Goal: Transaction & Acquisition: Purchase product/service

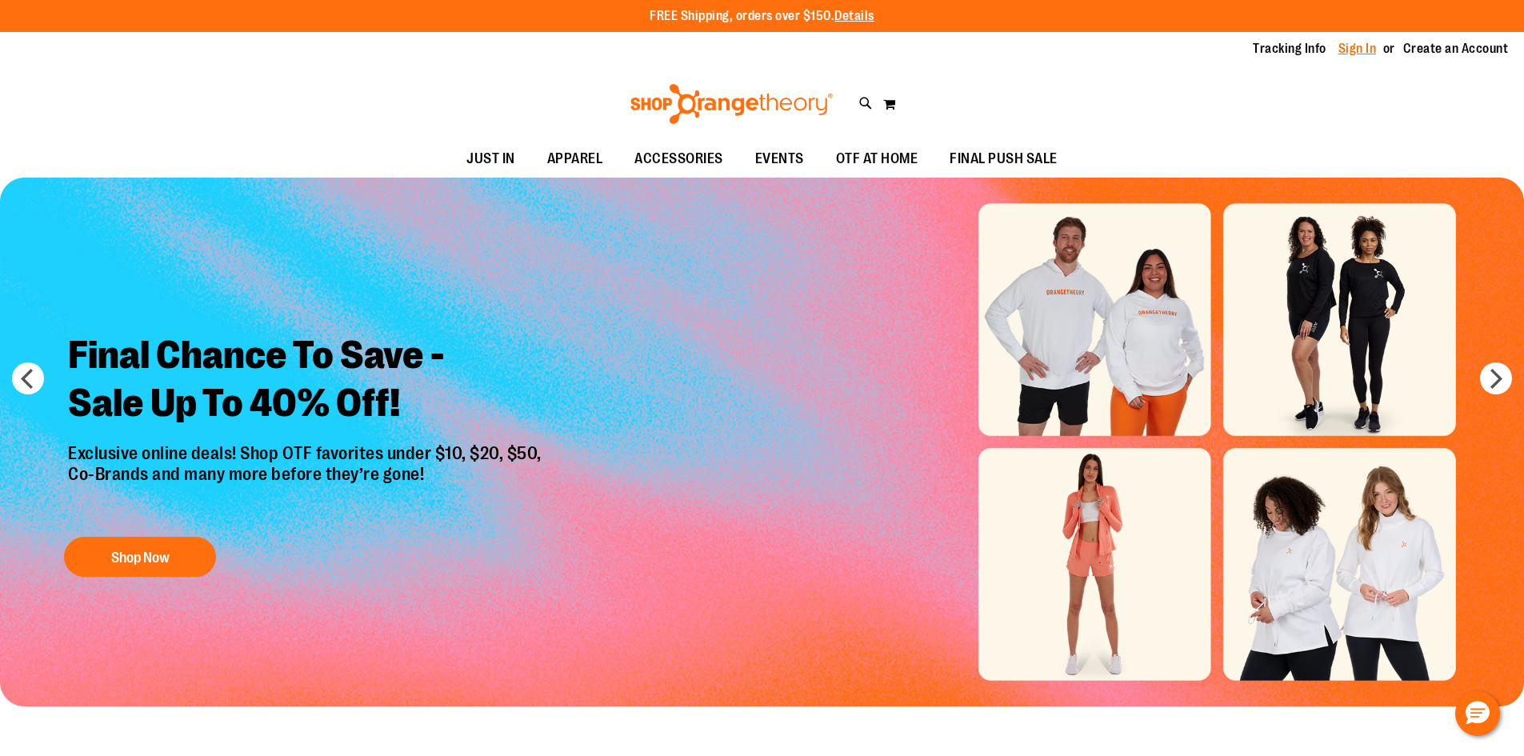
click at [1372, 48] on link "Sign In" at bounding box center [1358, 49] width 38 height 18
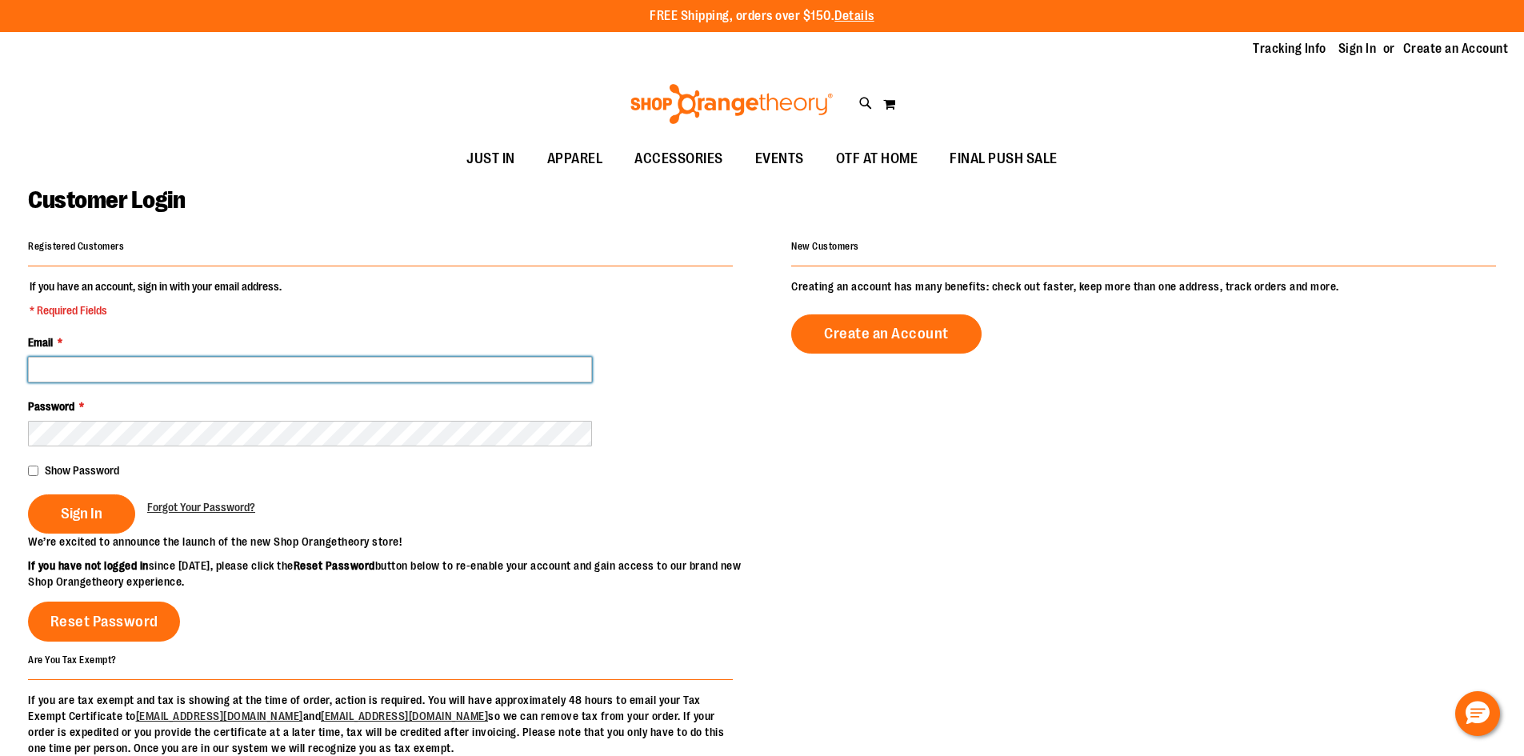
click at [232, 368] on input "Email *" at bounding box center [310, 370] width 564 height 26
type input "**********"
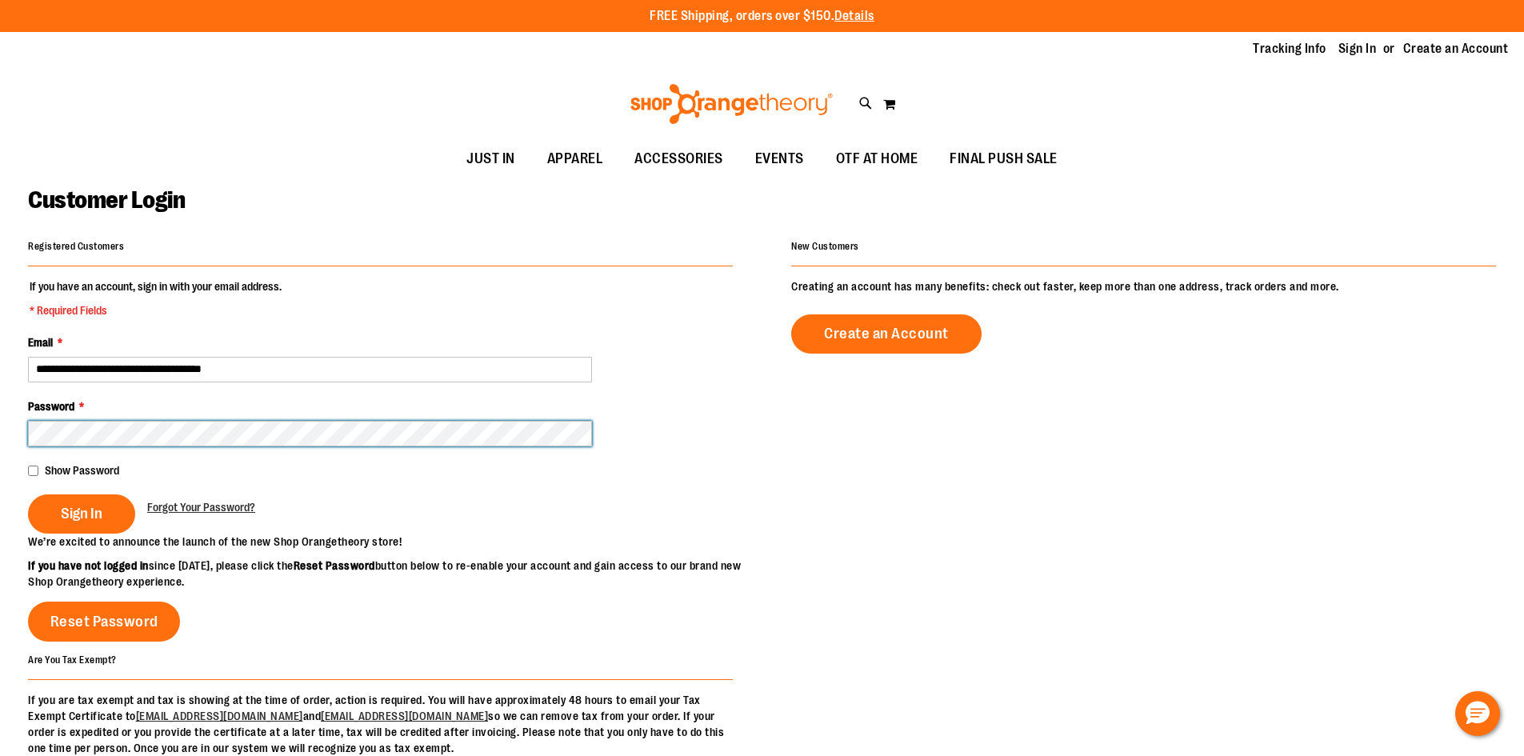
click at [28, 495] on button "Sign In" at bounding box center [81, 514] width 107 height 39
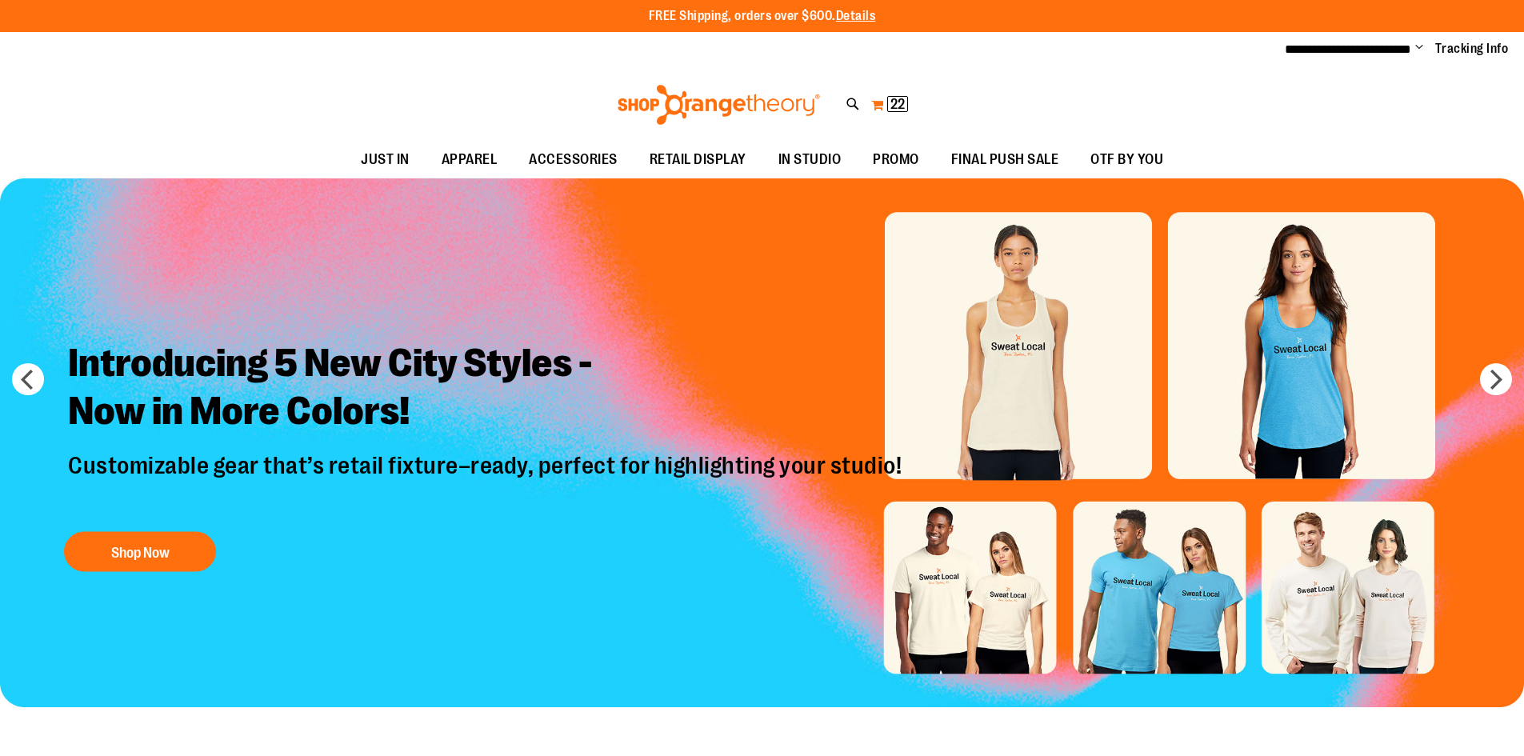
click at [893, 109] on span "22" at bounding box center [898, 104] width 14 height 16
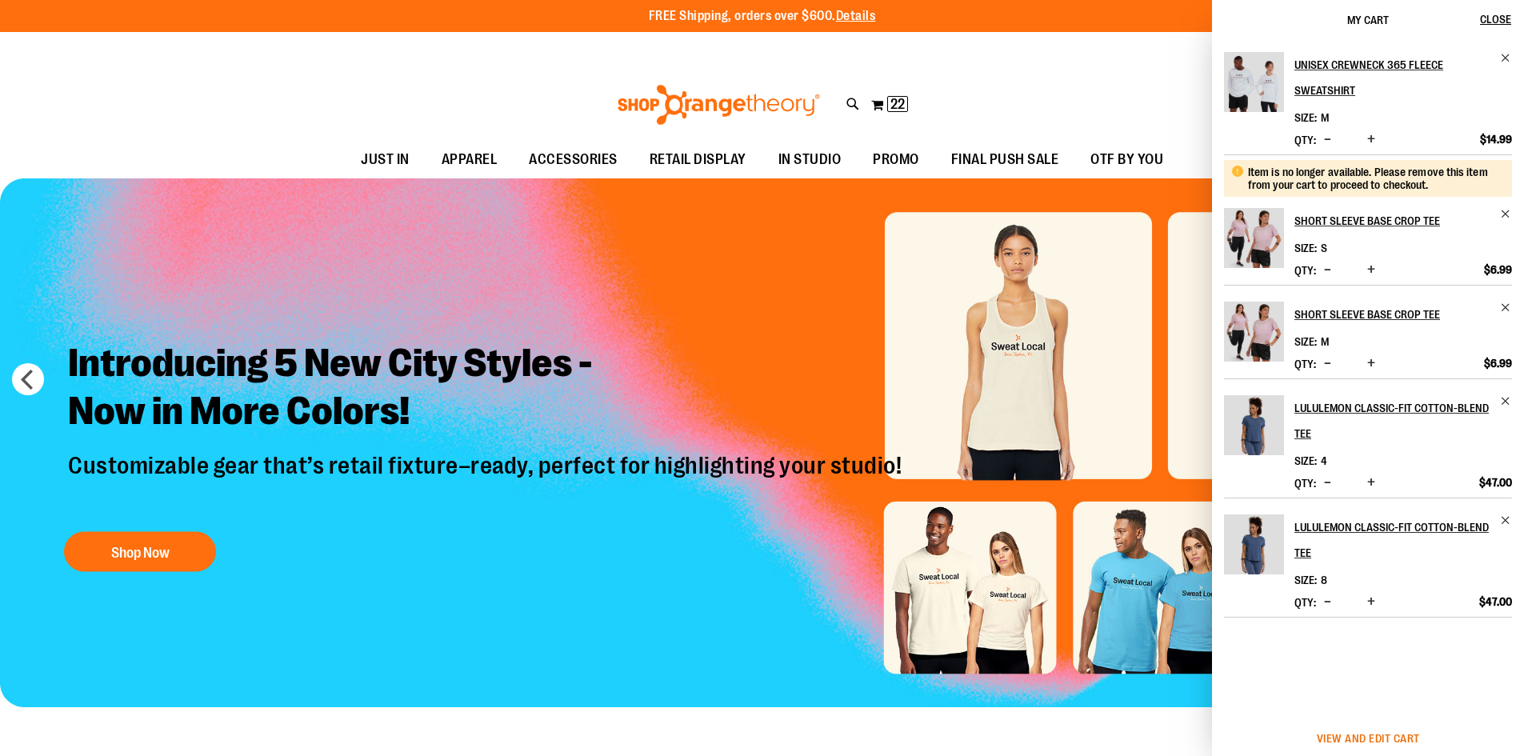
click at [1392, 742] on span "View and edit cart" at bounding box center [1368, 738] width 103 height 13
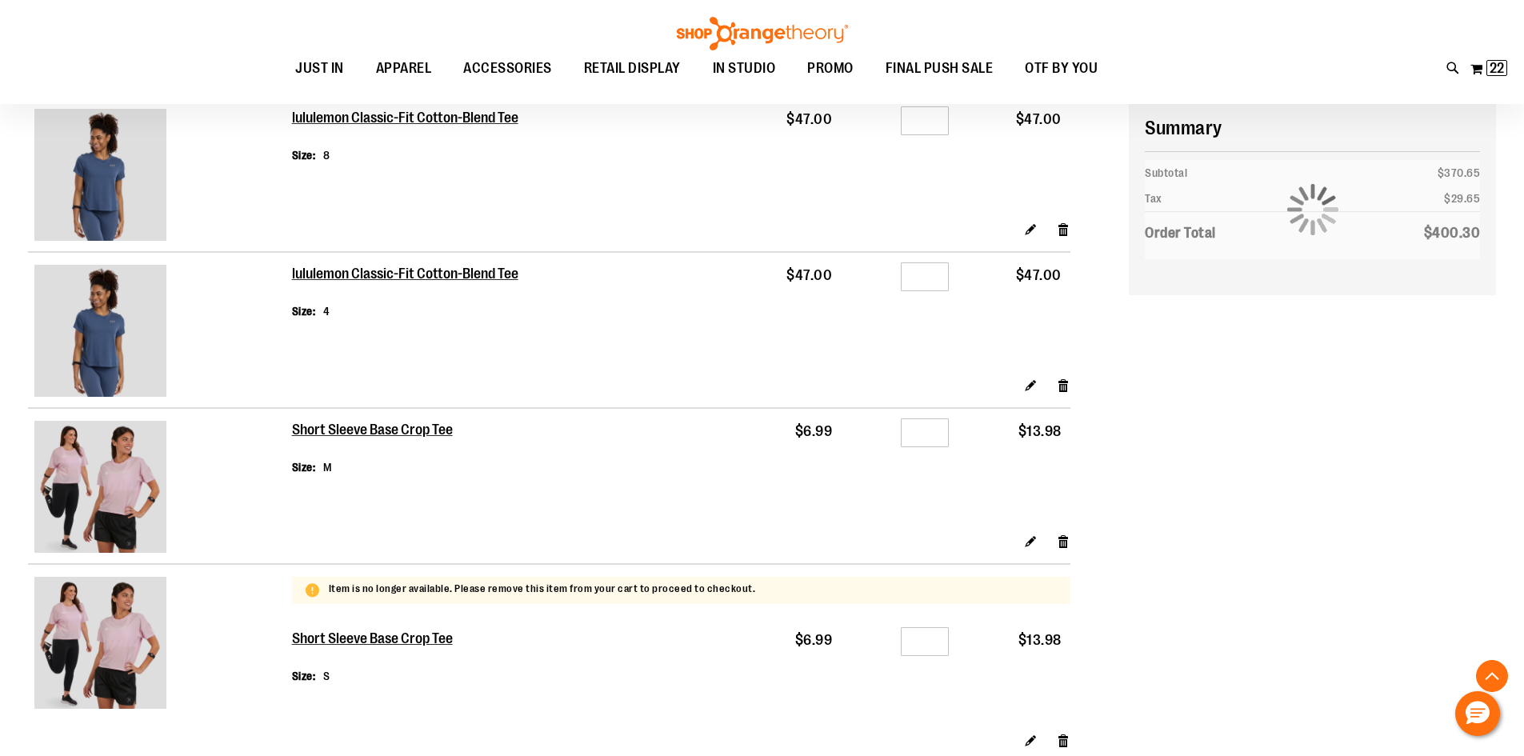
scroll to position [1199, 0]
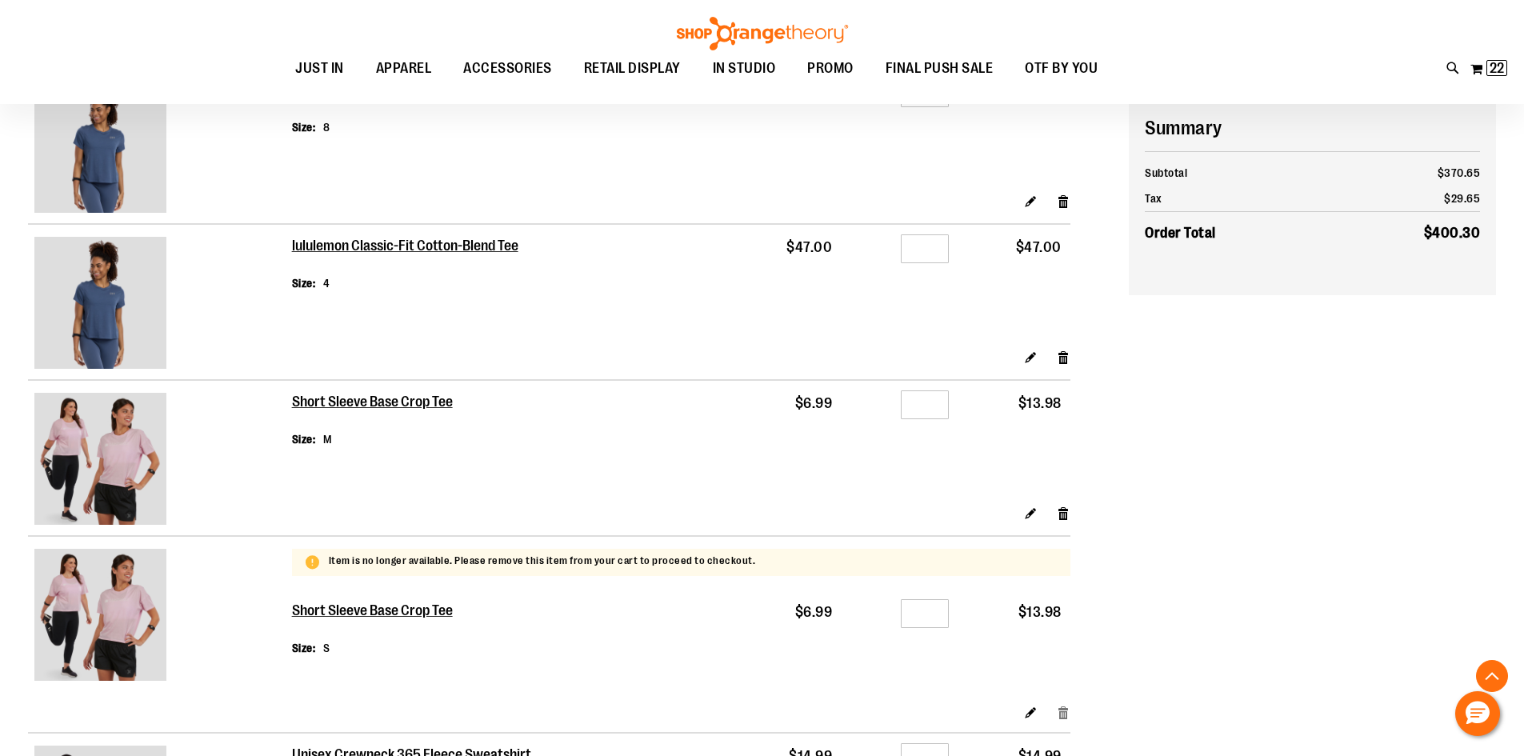
click at [1063, 720] on link "Remove item" at bounding box center [1064, 712] width 14 height 17
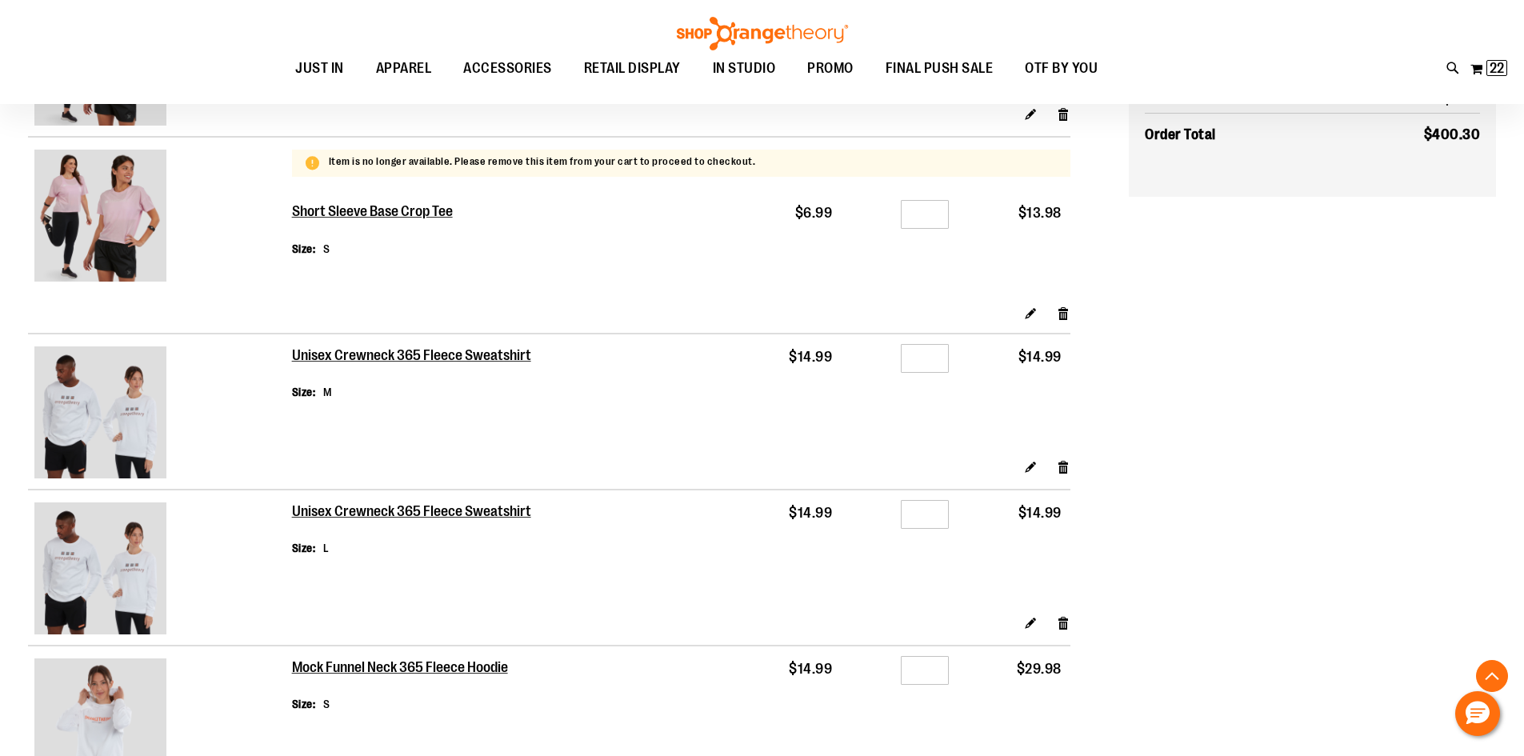
scroll to position [1600, 0]
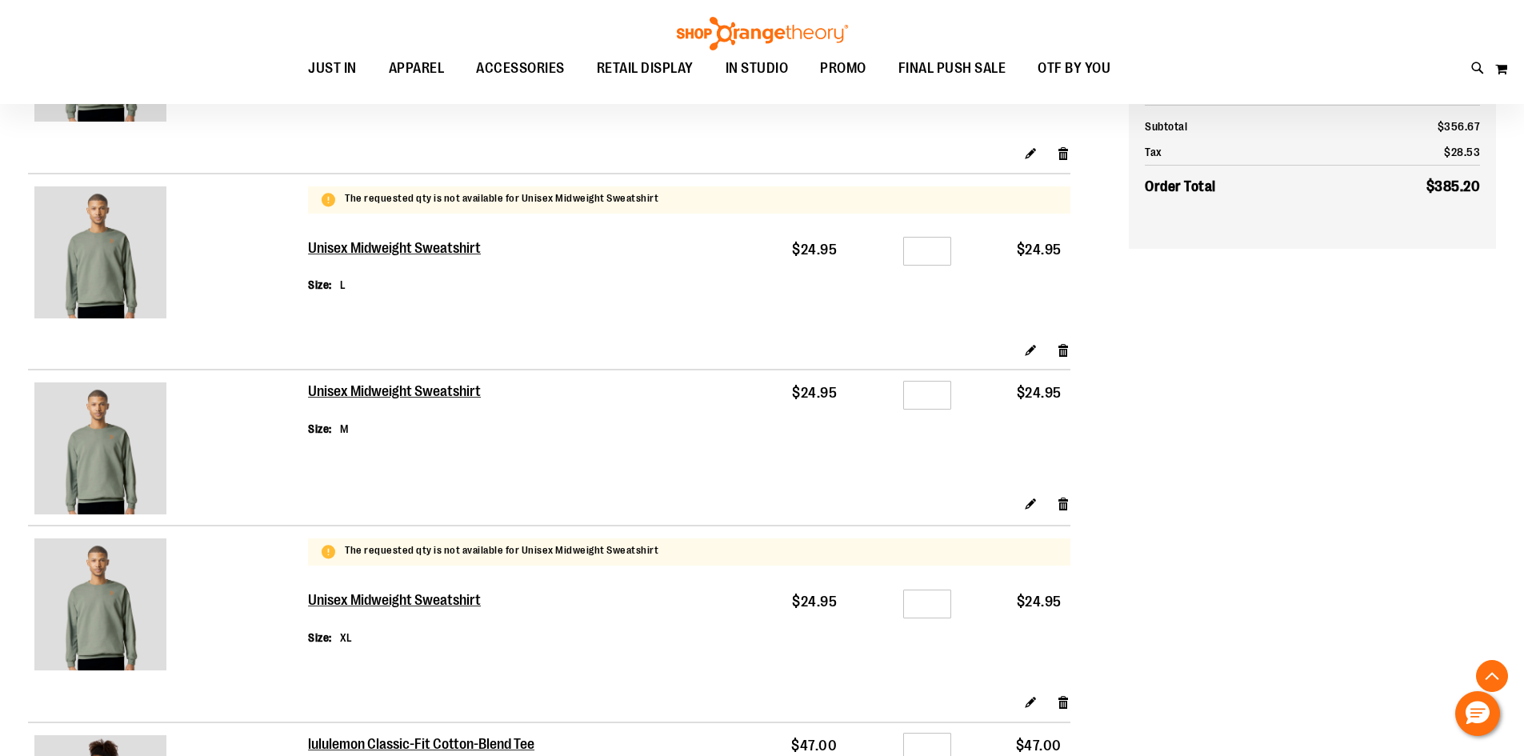
scroll to position [399, 0]
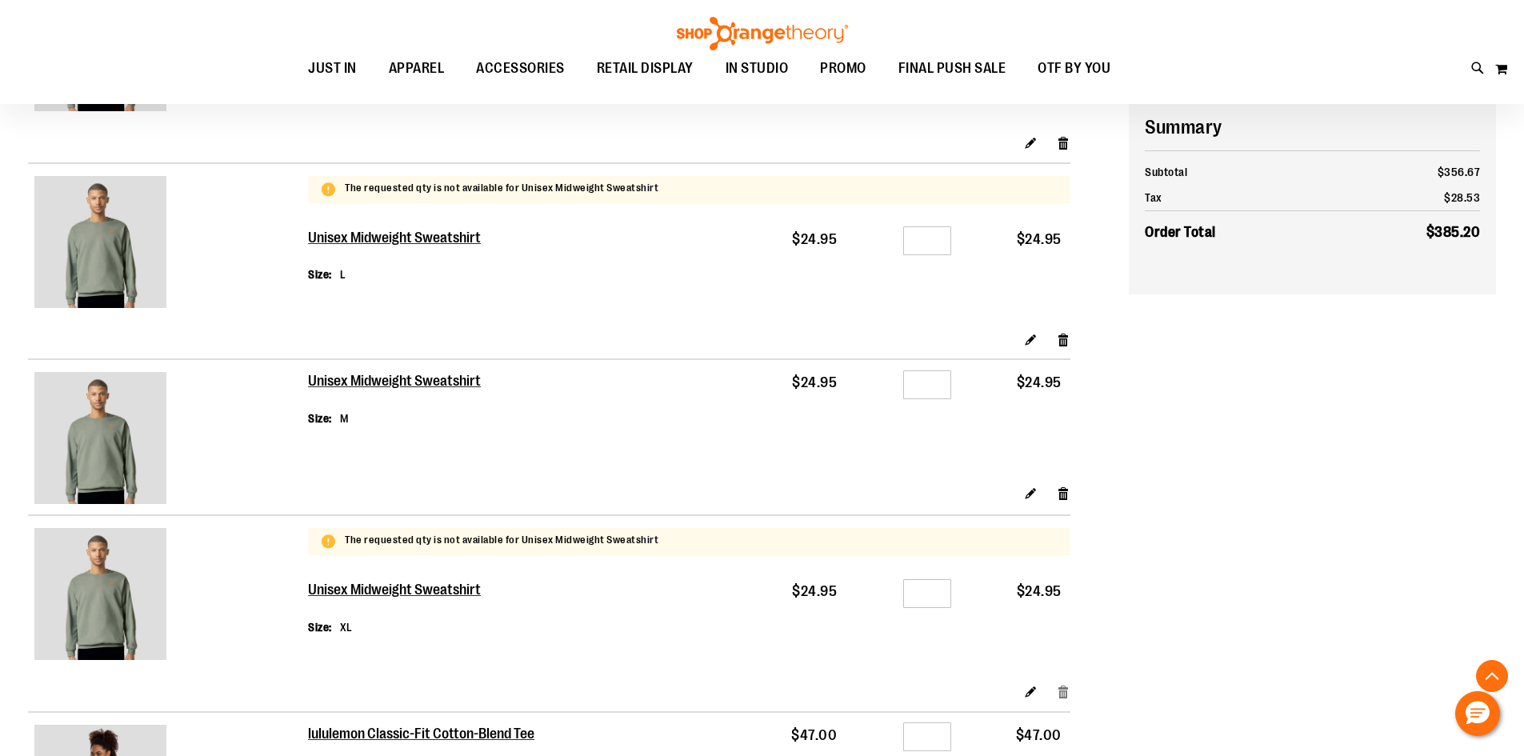
click at [1059, 690] on link "Remove item" at bounding box center [1064, 691] width 14 height 17
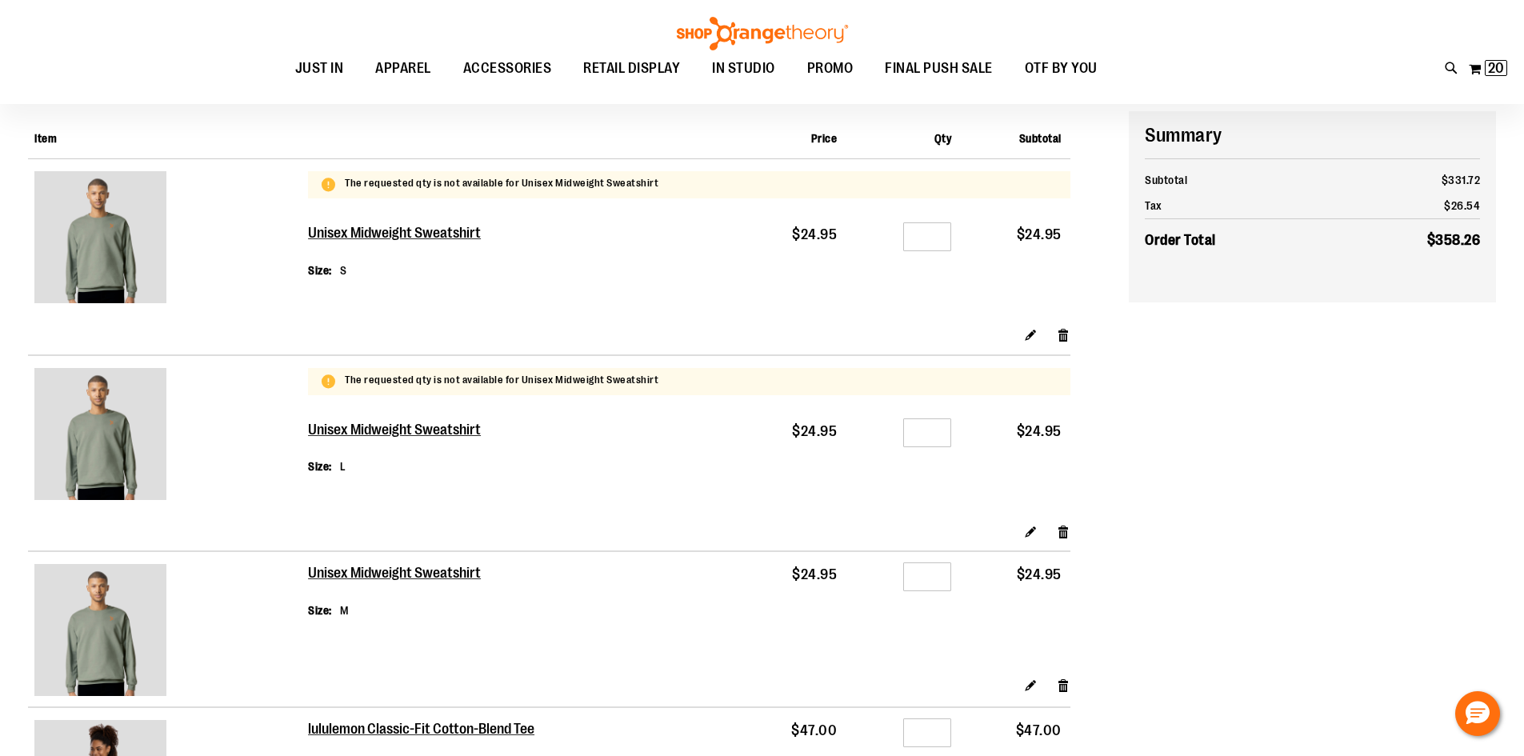
scroll to position [239, 0]
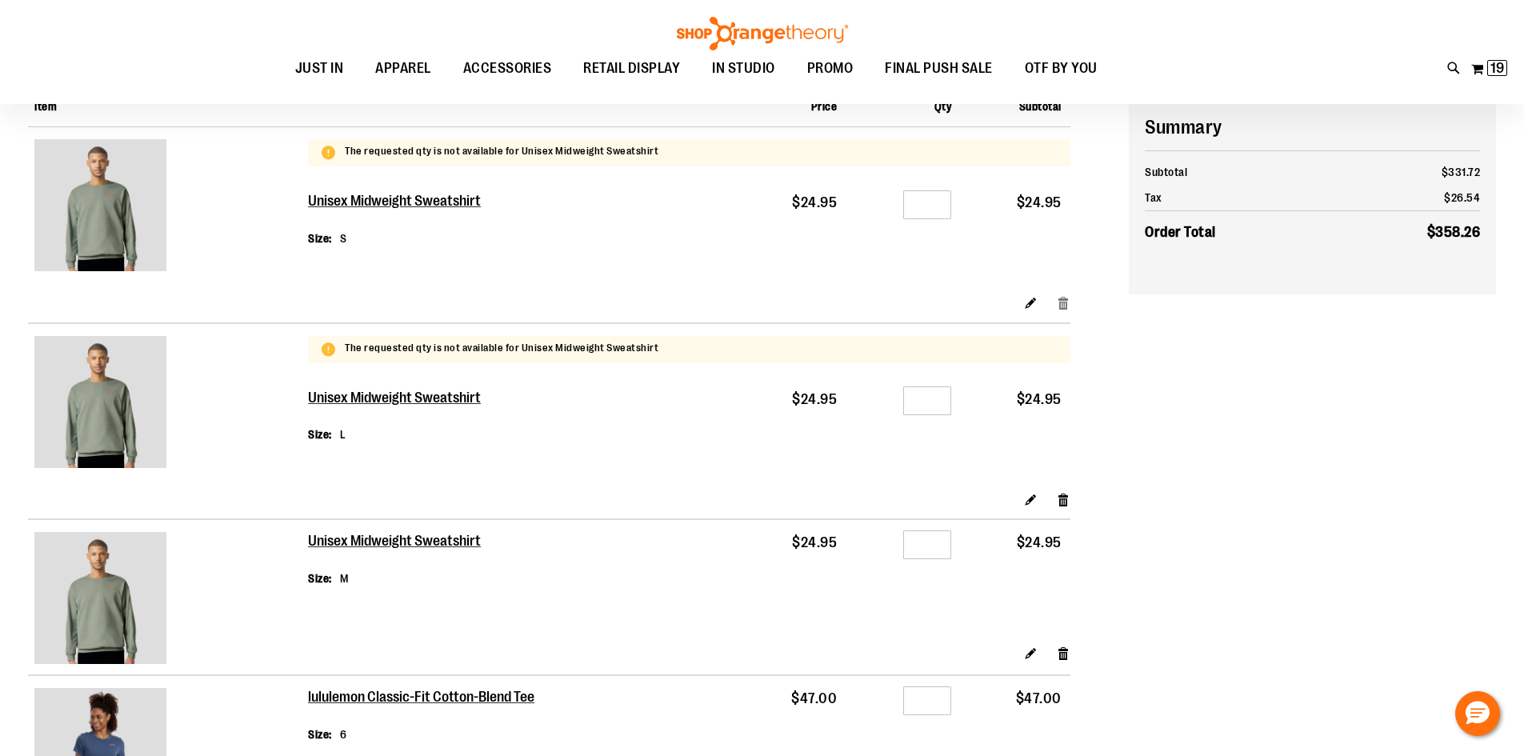
click at [1064, 303] on link "Remove item" at bounding box center [1064, 302] width 14 height 17
click at [1061, 501] on link "Remove item" at bounding box center [1064, 499] width 14 height 17
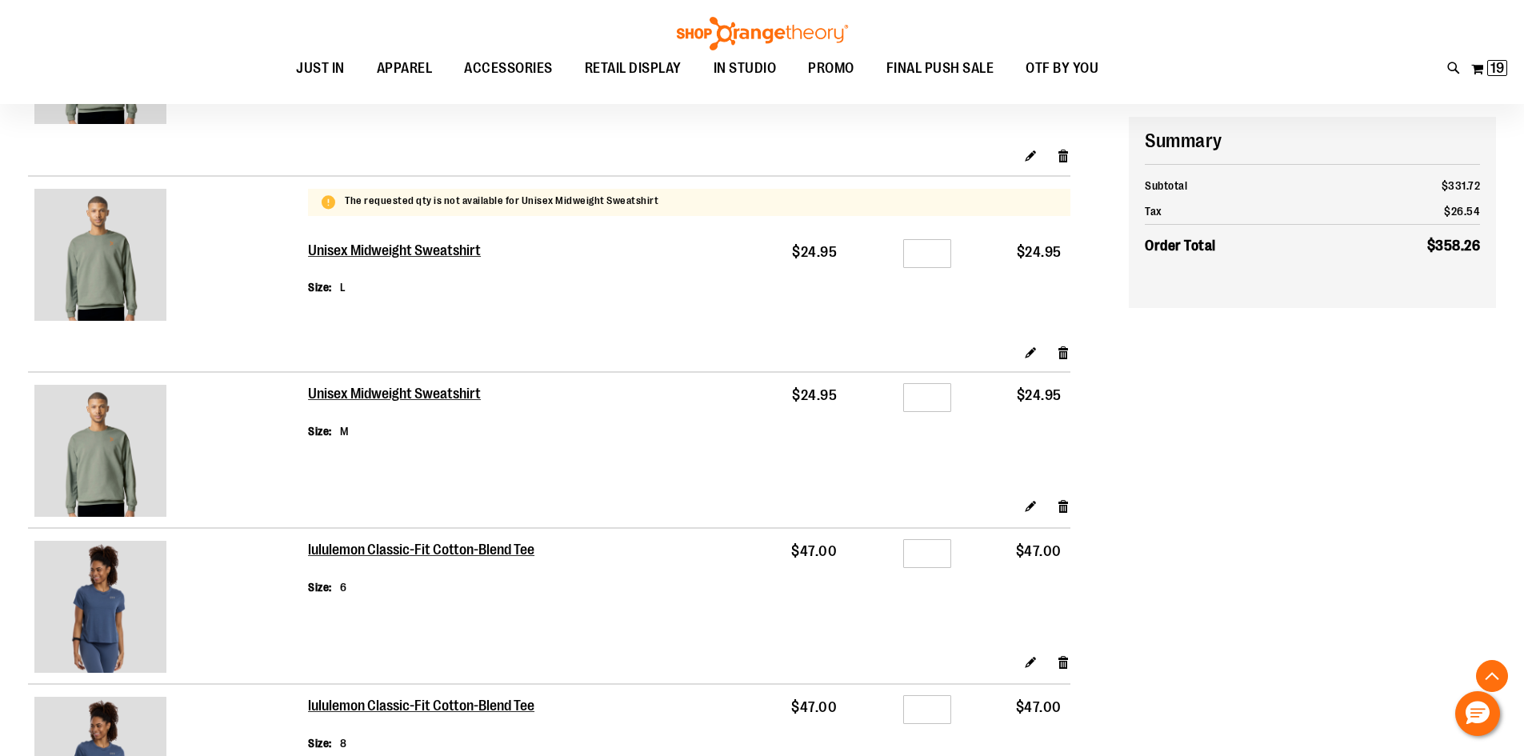
scroll to position [399, 0]
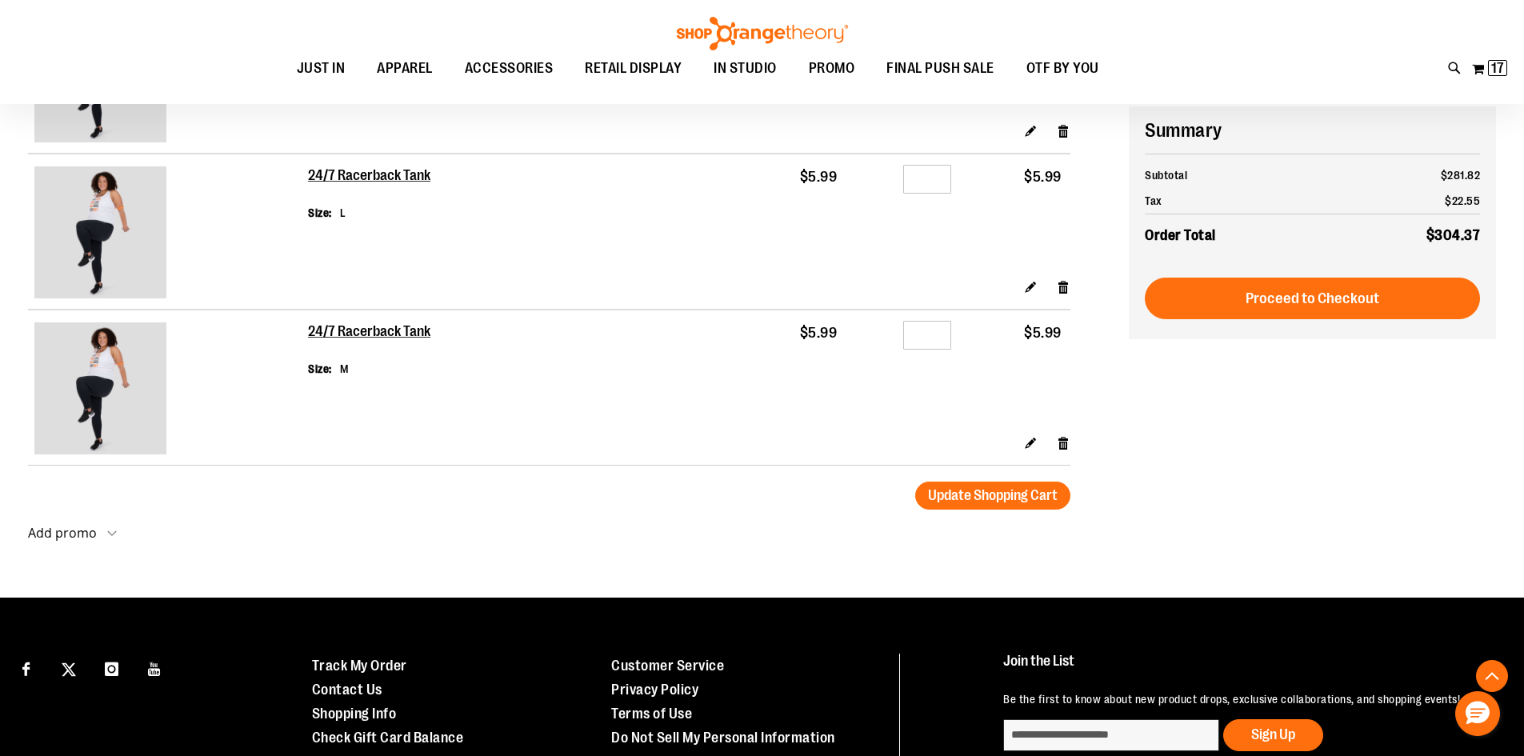
scroll to position [2160, 0]
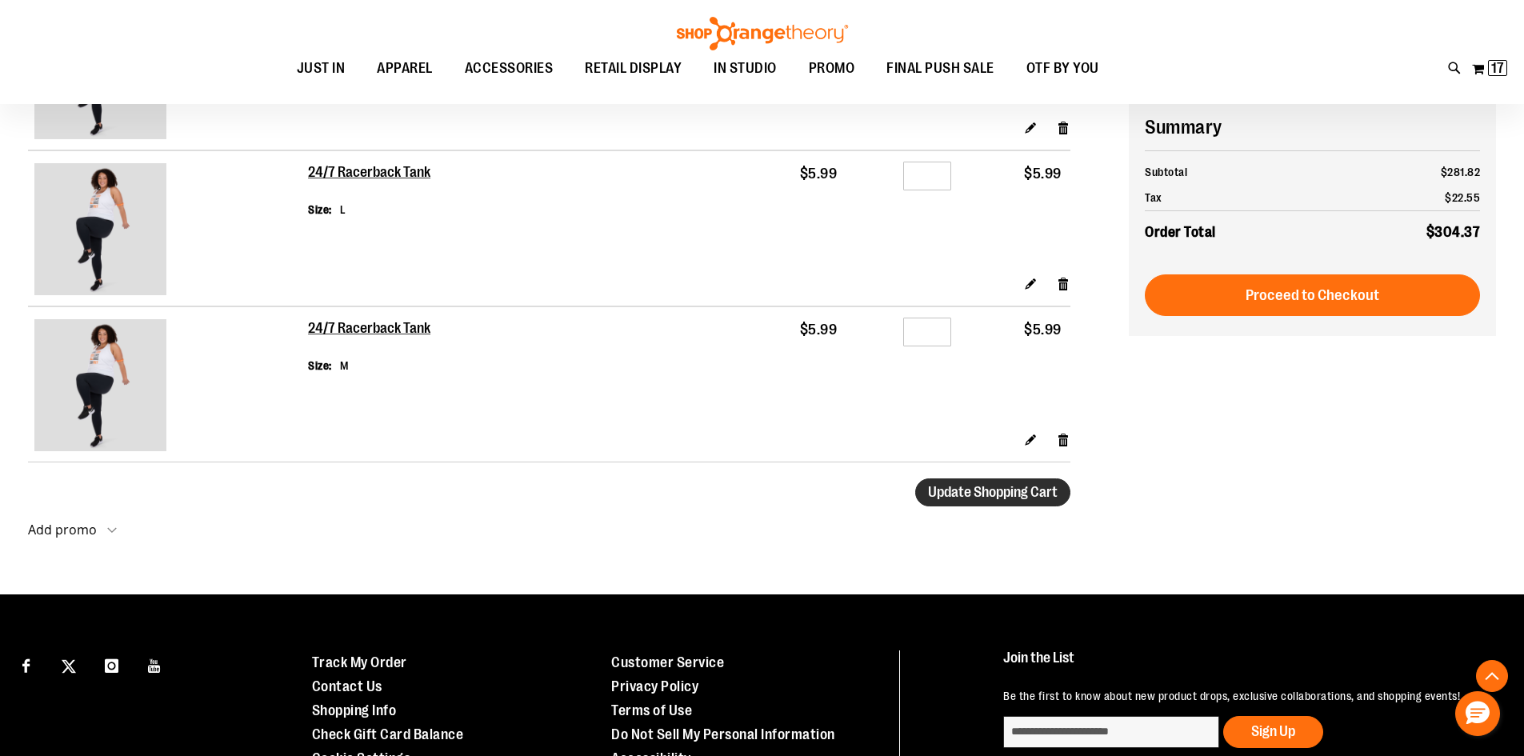
click at [1031, 489] on span "Update Shopping Cart" at bounding box center [993, 492] width 130 height 16
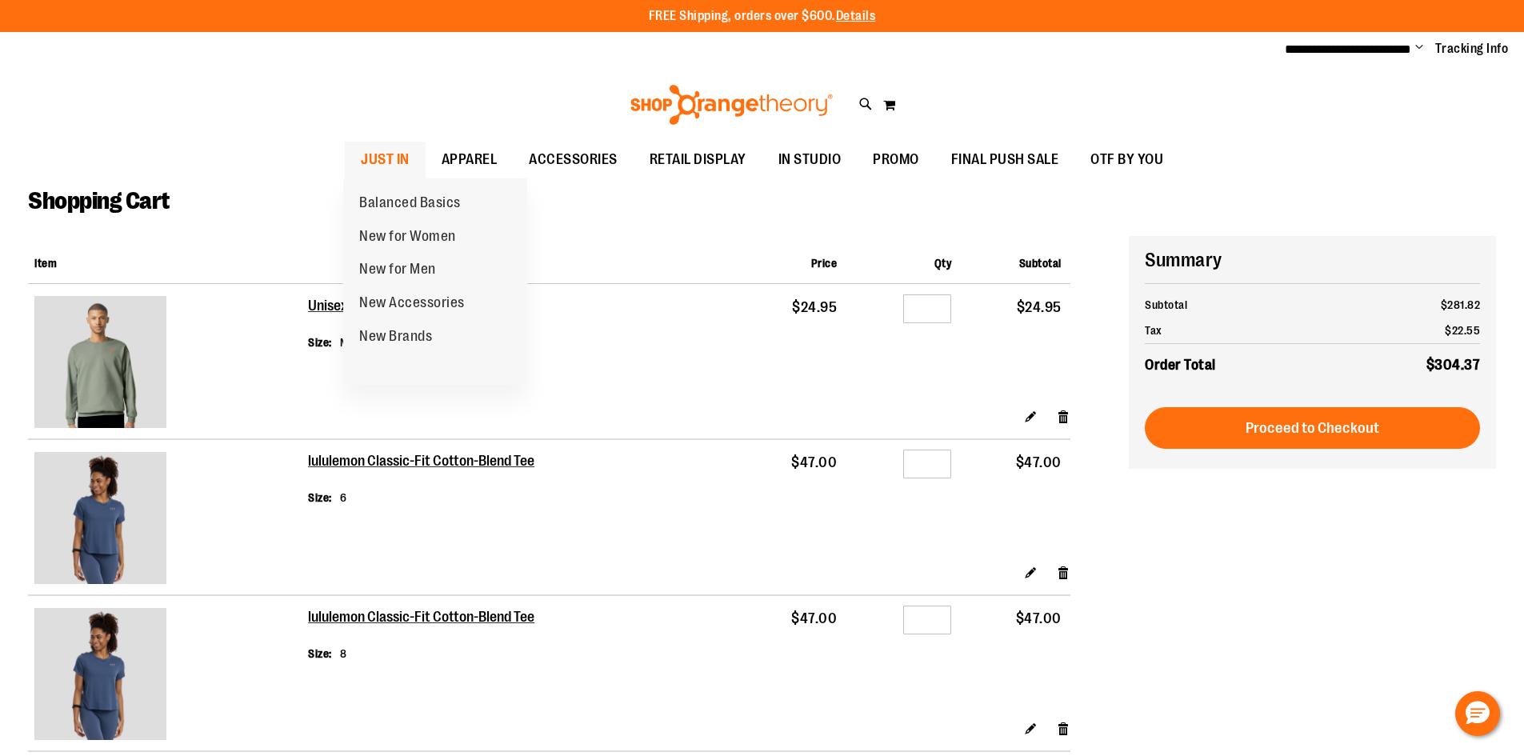
click at [386, 160] on span "JUST IN" at bounding box center [385, 160] width 49 height 36
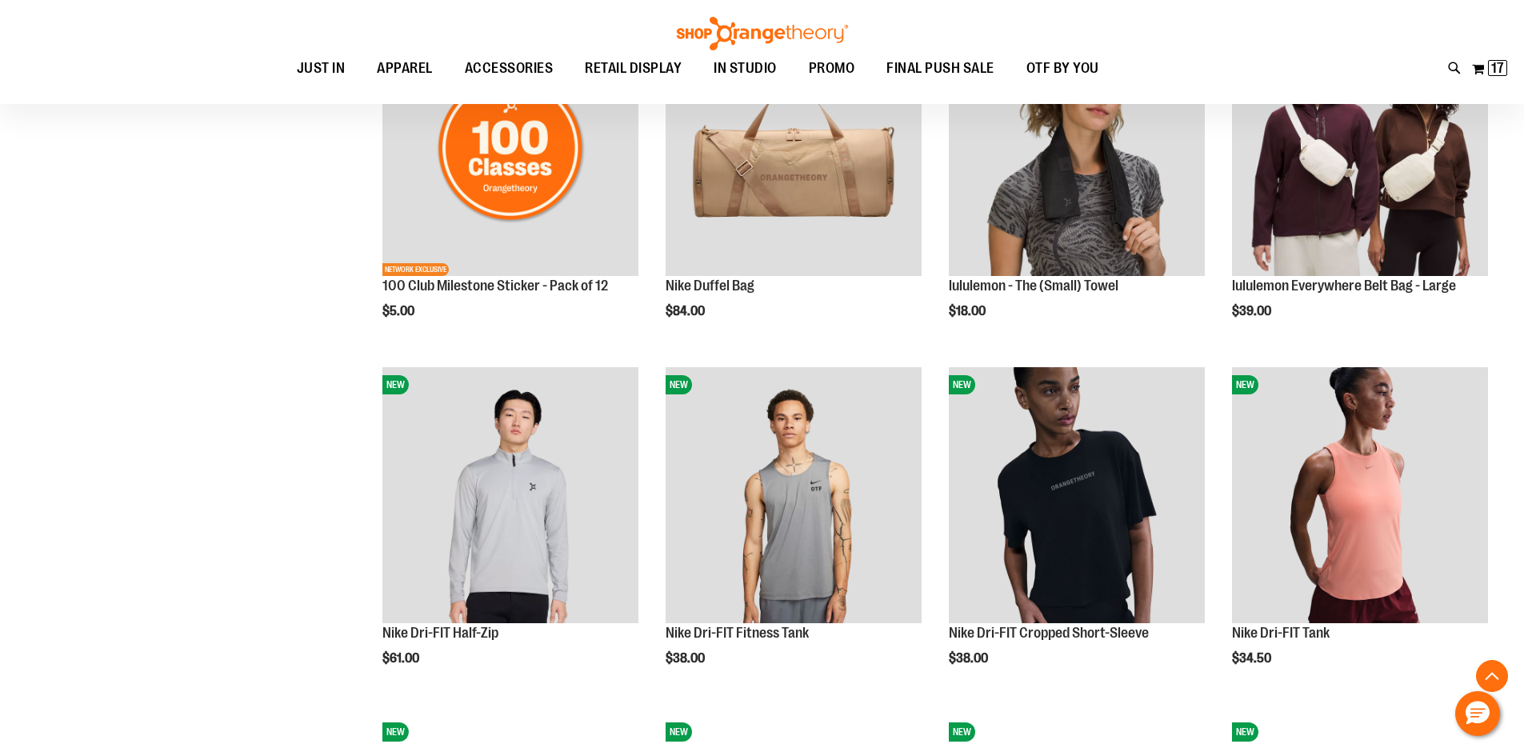
scroll to position [1440, 0]
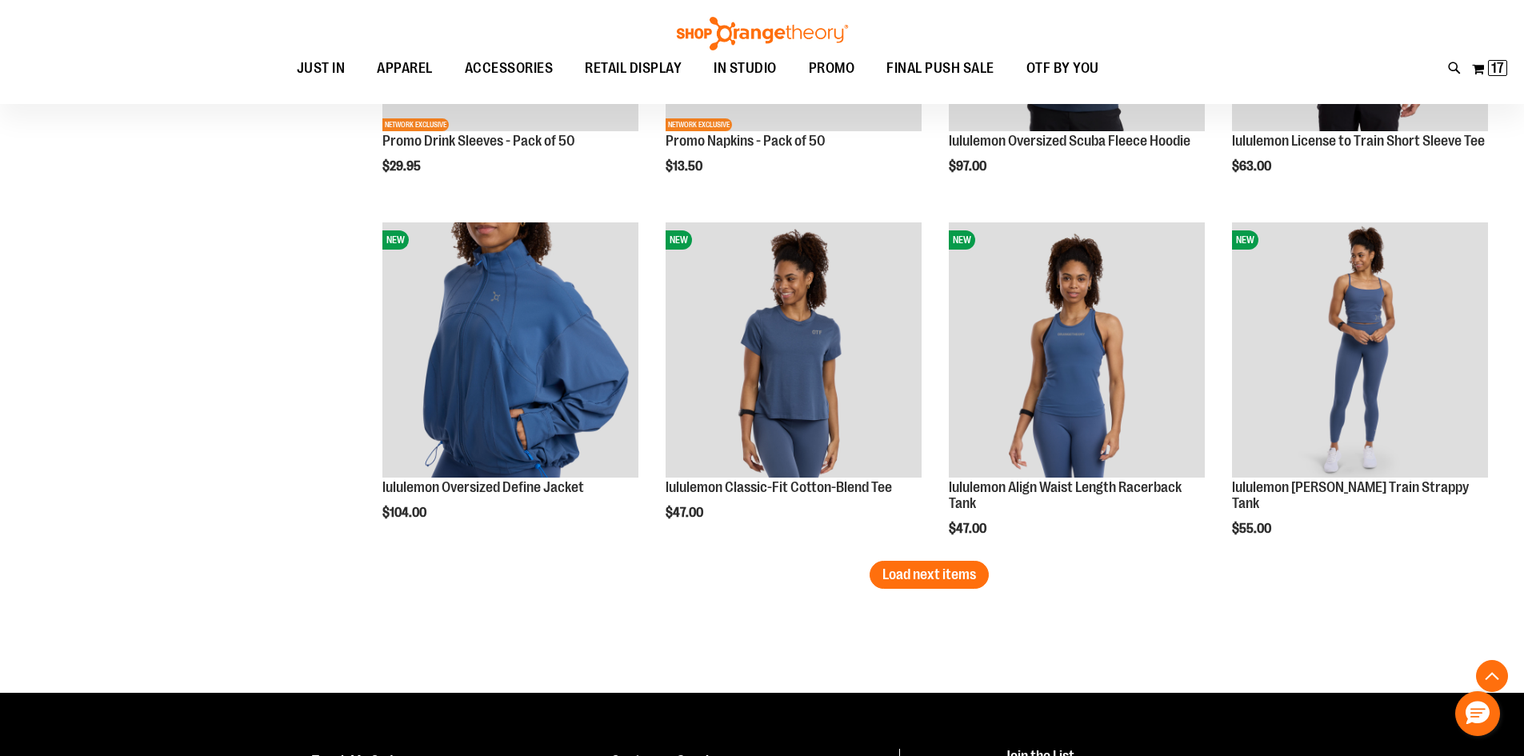
scroll to position [3040, 0]
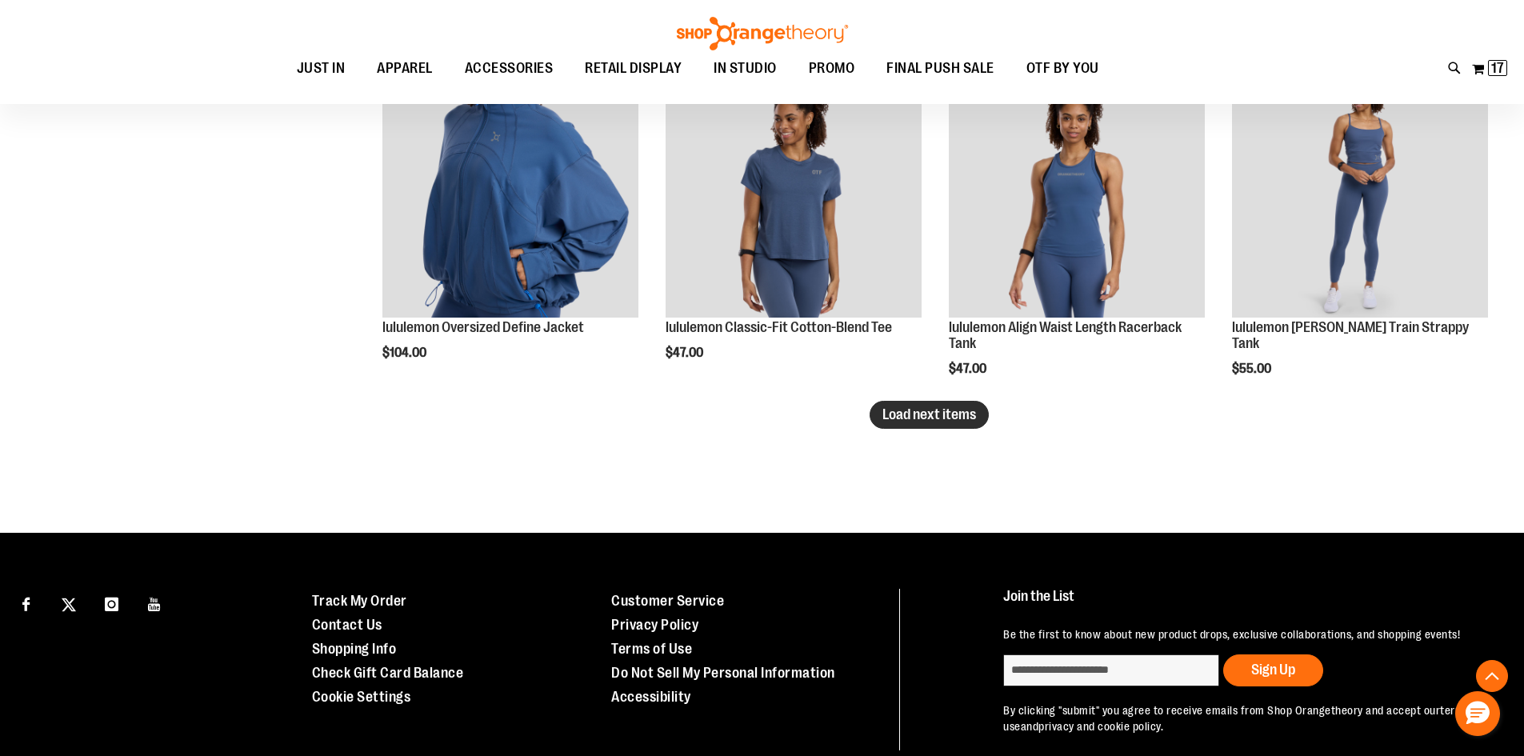
click at [905, 413] on span "Load next items" at bounding box center [930, 414] width 94 height 16
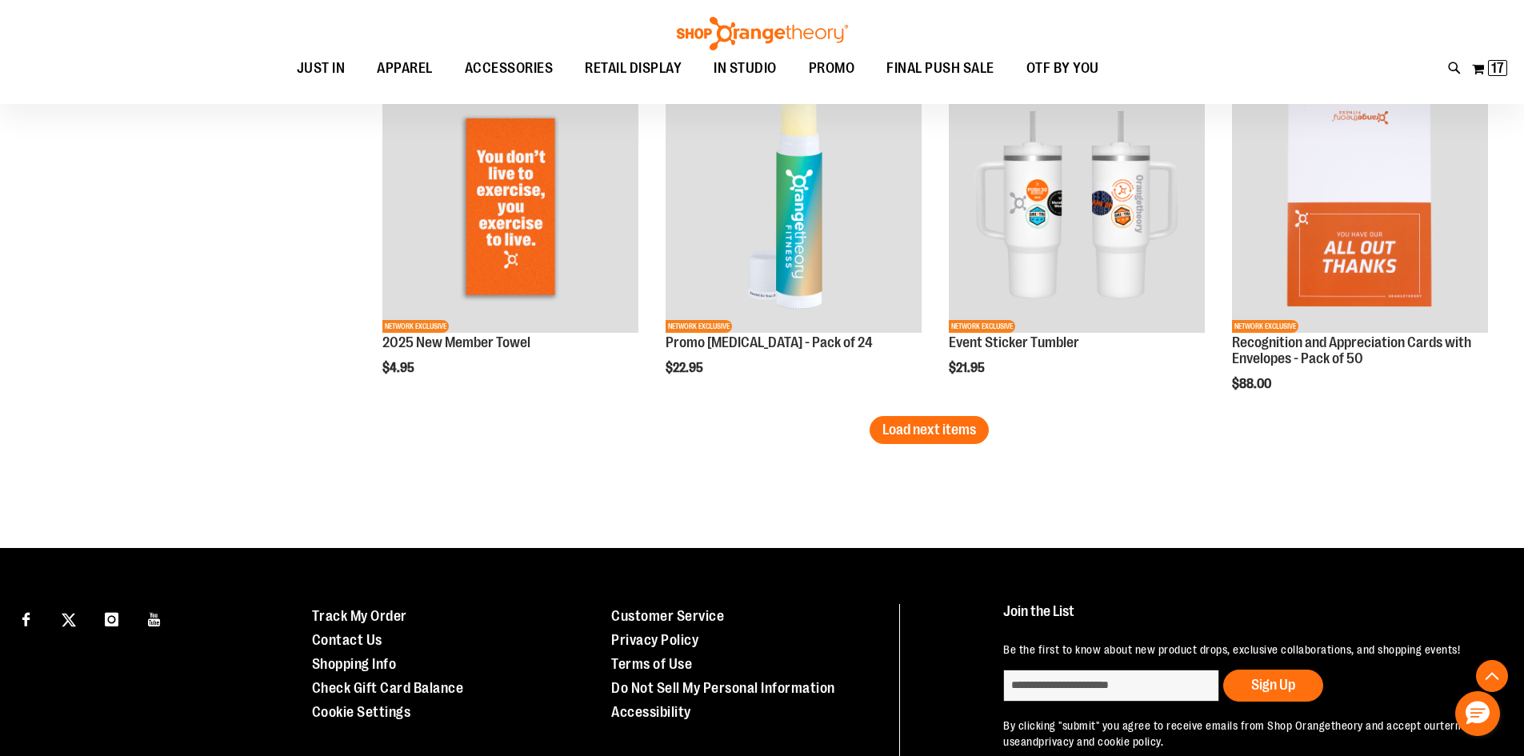
scroll to position [4080, 0]
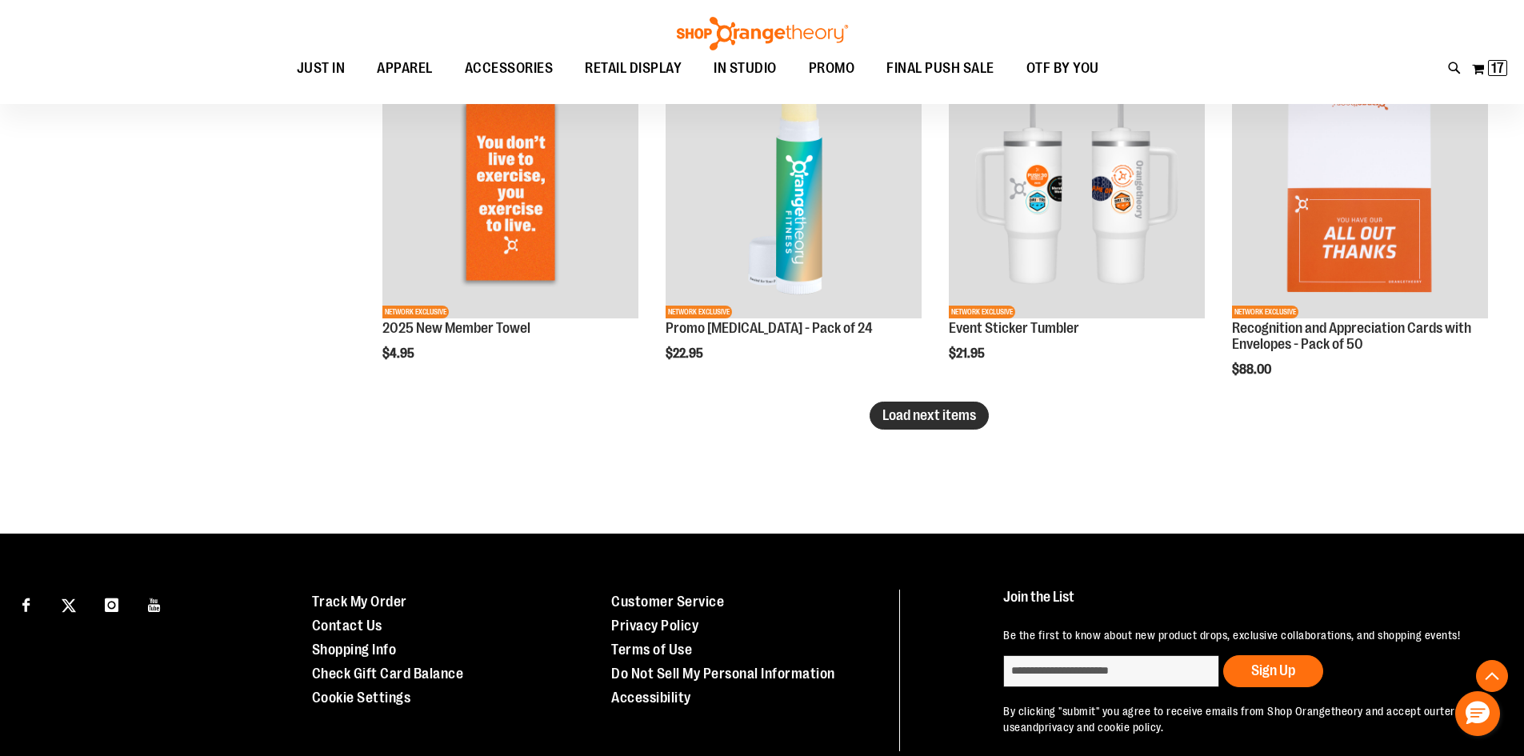
click at [920, 420] on span "Load next items" at bounding box center [930, 415] width 94 height 16
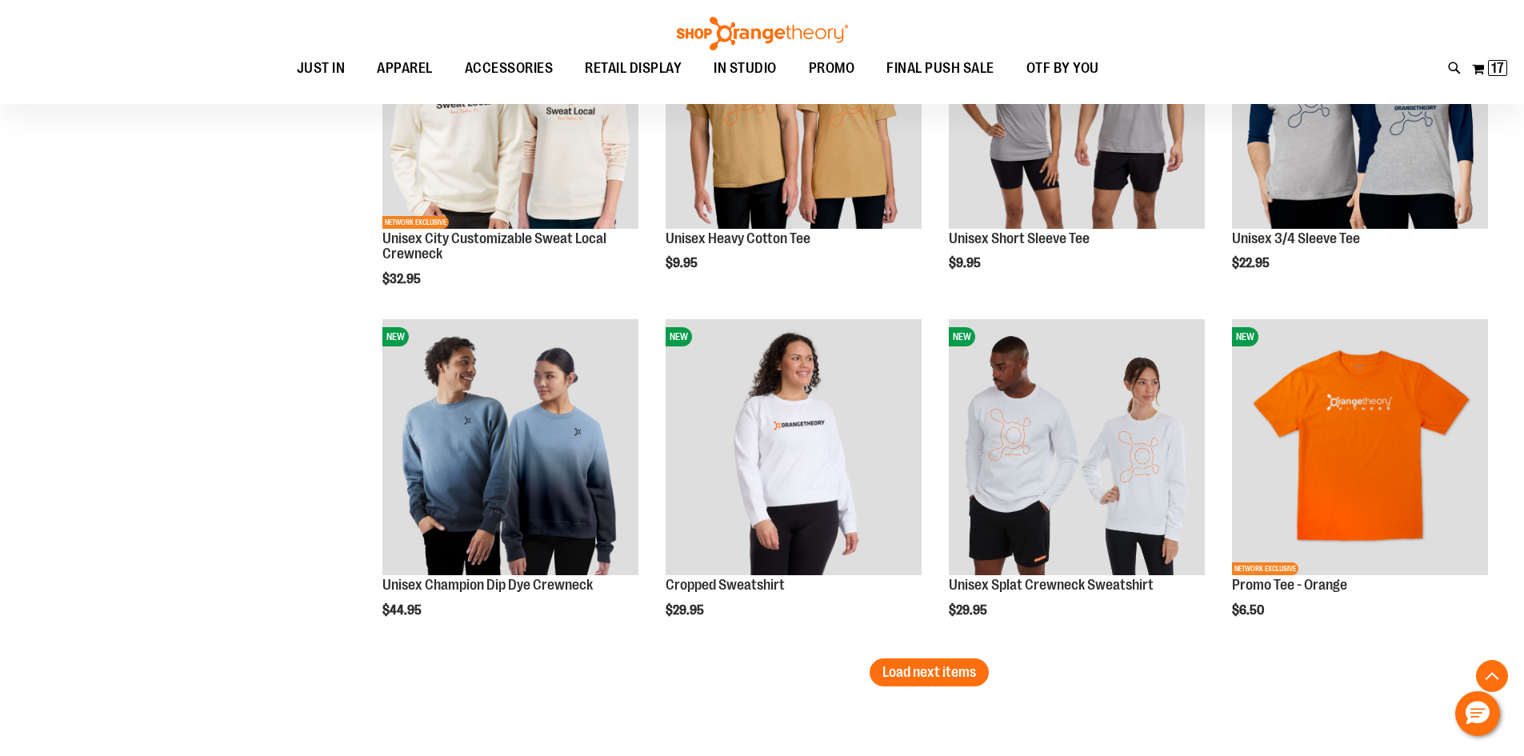
scroll to position [4880, 0]
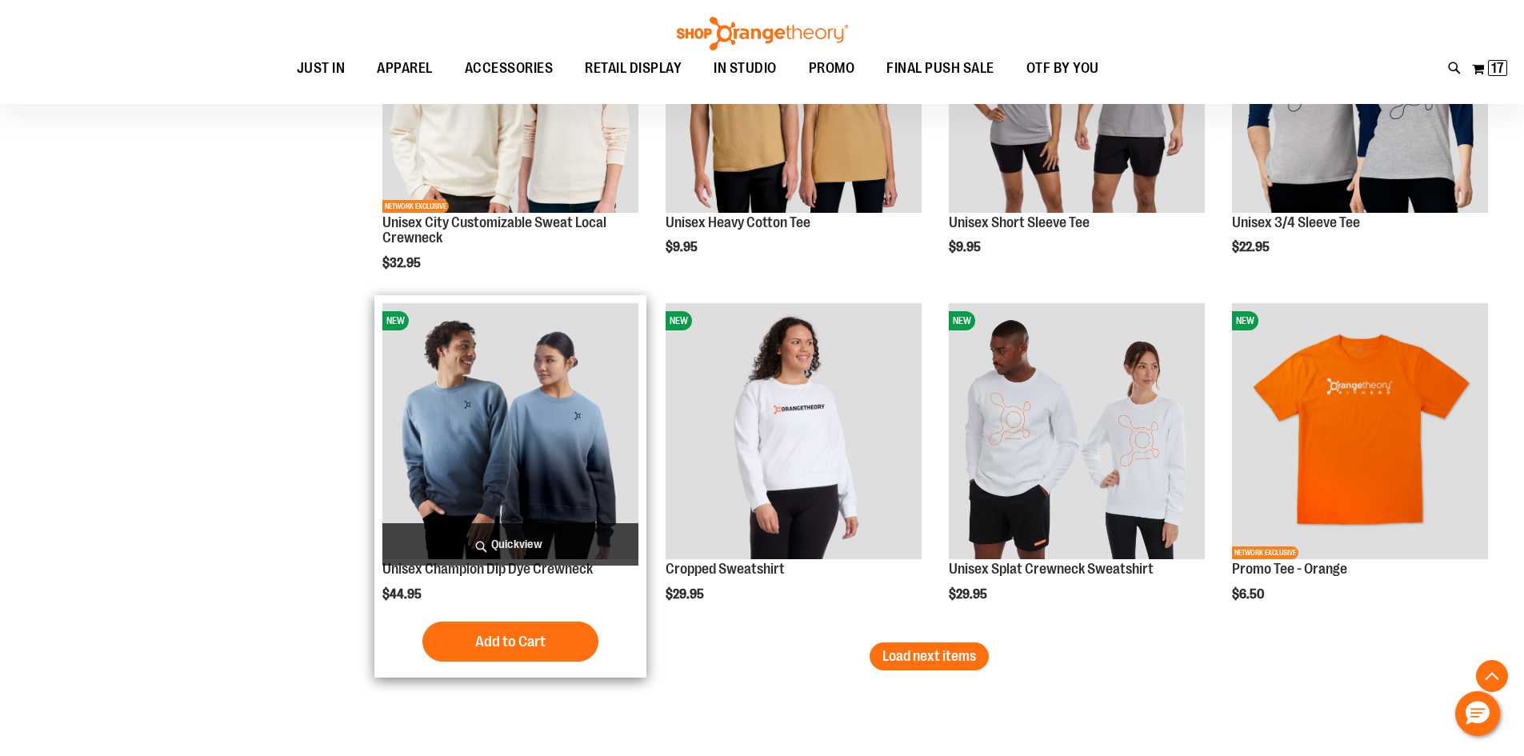
click at [571, 451] on img "product" at bounding box center [510, 431] width 256 height 256
